Goal: Download file/media

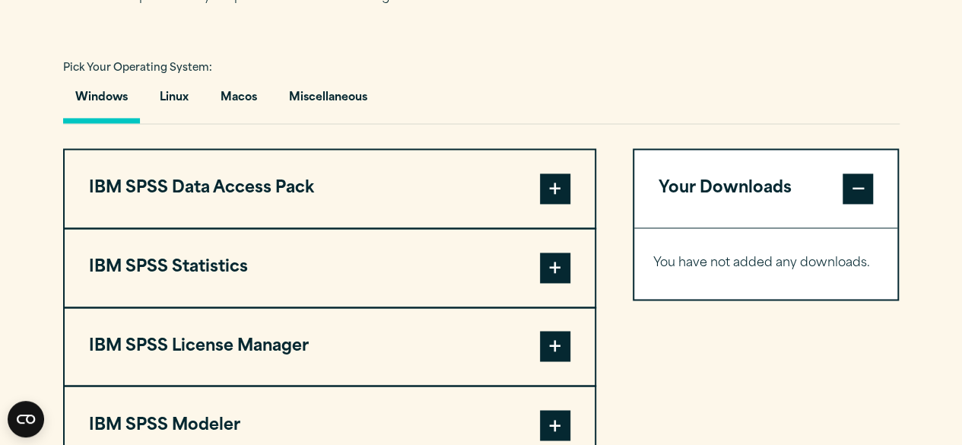
scroll to position [1141, 0]
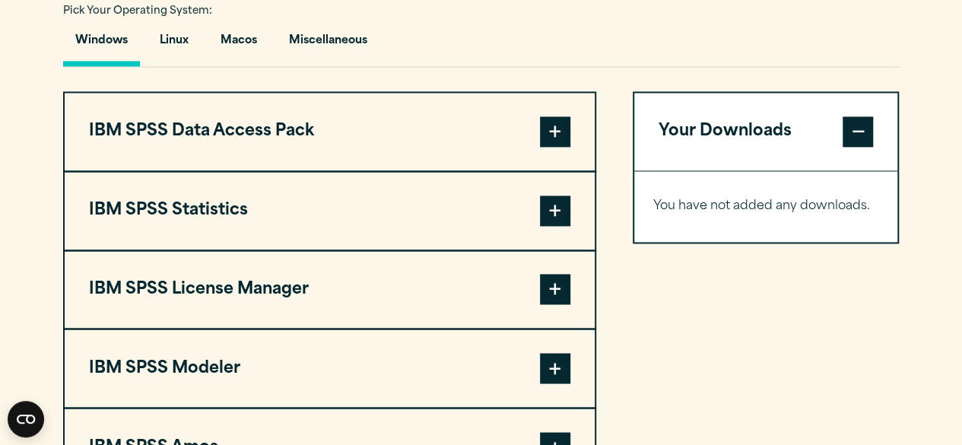
click at [315, 205] on button "IBM SPSS Statistics" at bounding box center [330, 211] width 530 height 78
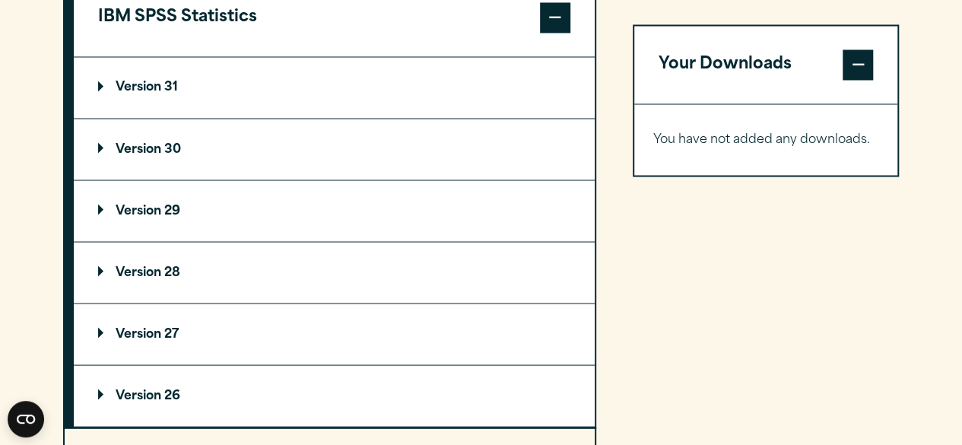
scroll to position [1369, 0]
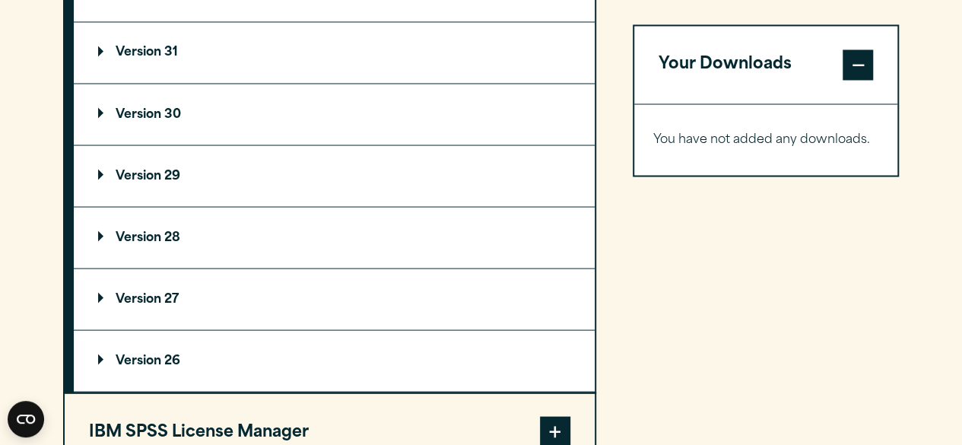
click at [103, 49] on p "Version 31" at bounding box center [138, 52] width 80 height 12
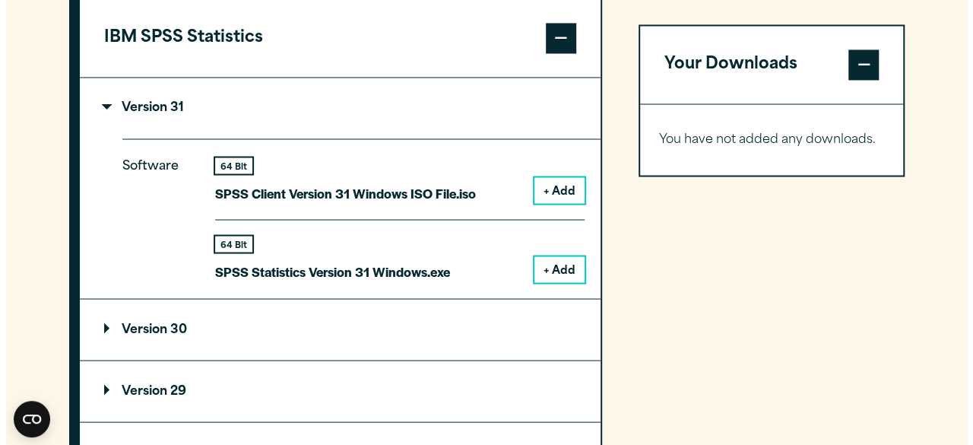
scroll to position [1293, 0]
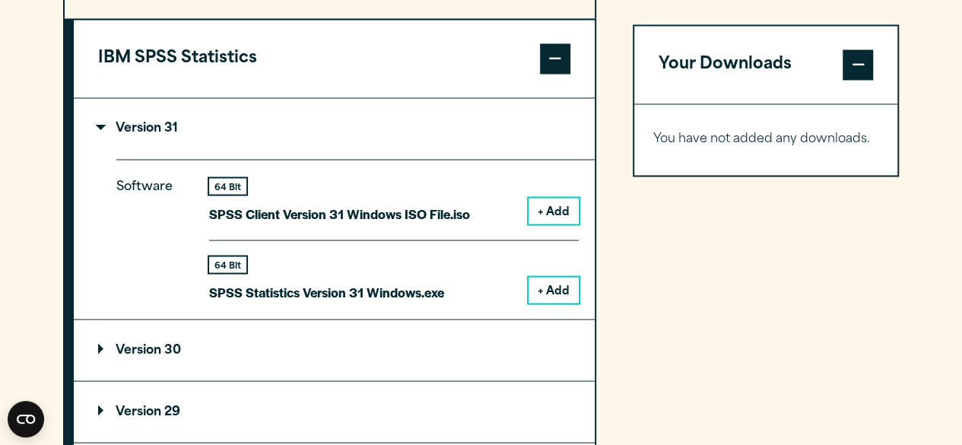
click at [549, 293] on button "+ Add" at bounding box center [554, 290] width 50 height 26
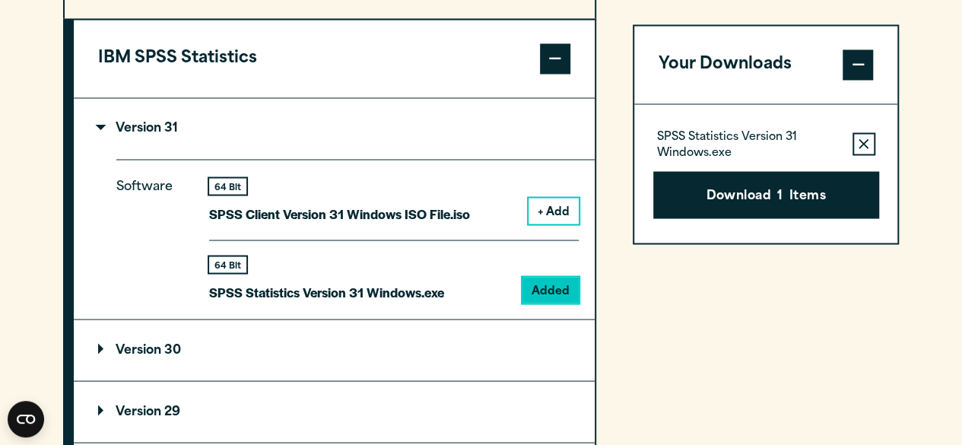
click at [744, 186] on button "Download 1 Items" at bounding box center [766, 194] width 226 height 47
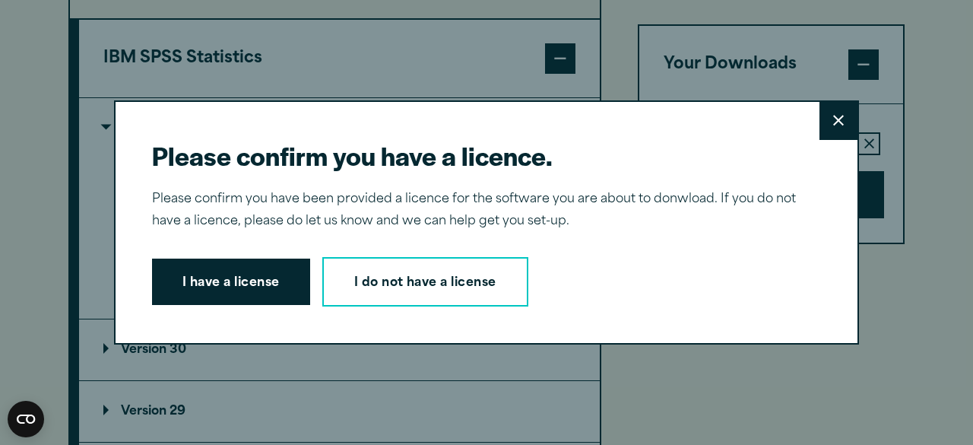
click at [481, 287] on link "I do not have a license" at bounding box center [425, 282] width 206 height 50
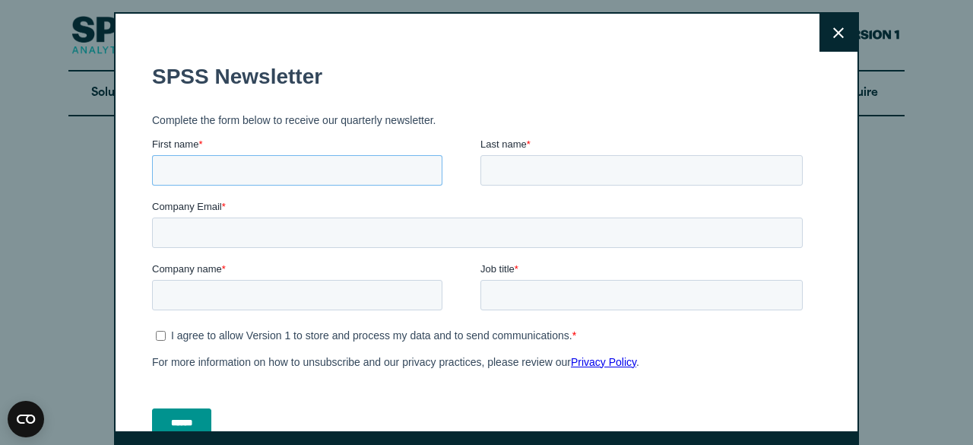
click at [252, 176] on input "First name *" at bounding box center [297, 170] width 290 height 30
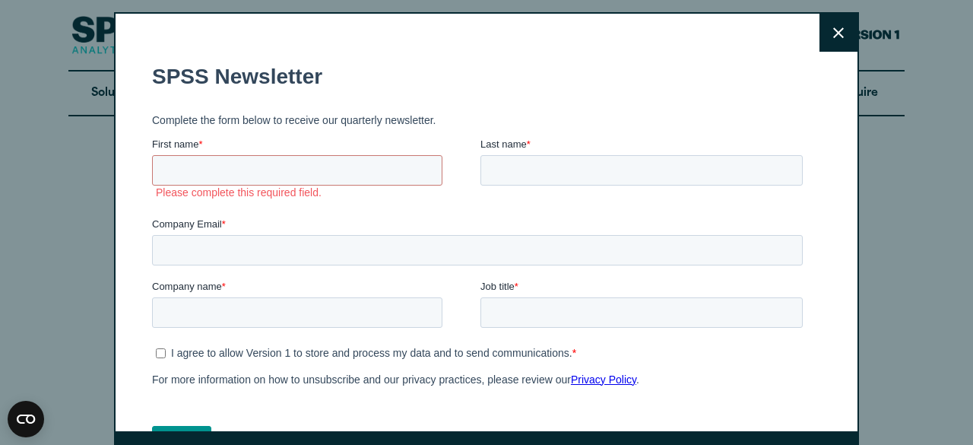
click at [463, 81] on h1 "SPSS Newsletter" at bounding box center [480, 77] width 657 height 24
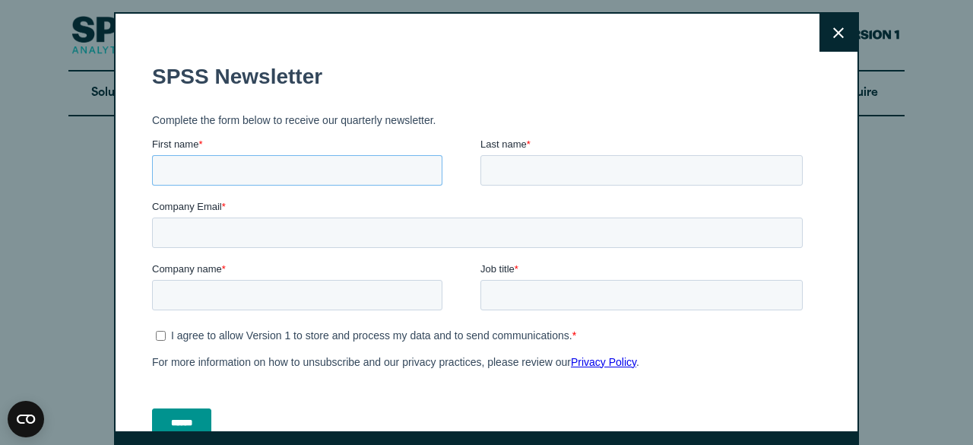
click at [279, 168] on input "First name *" at bounding box center [297, 170] width 290 height 30
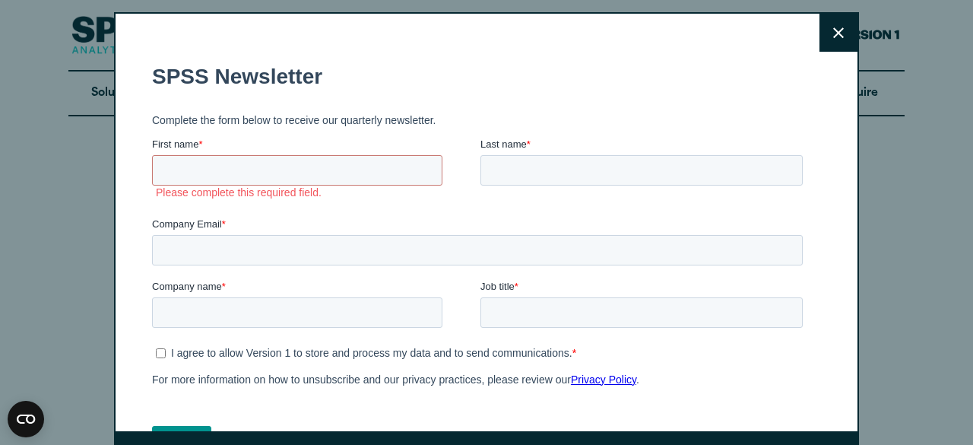
click at [833, 34] on icon at bounding box center [838, 32] width 11 height 11
